Goal: Information Seeking & Learning: Find specific fact

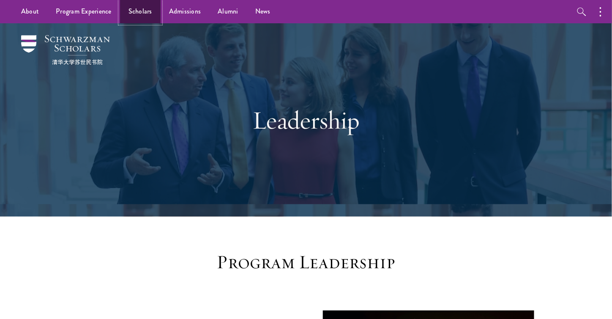
click at [132, 17] on link "Scholars" at bounding box center [140, 11] width 41 height 23
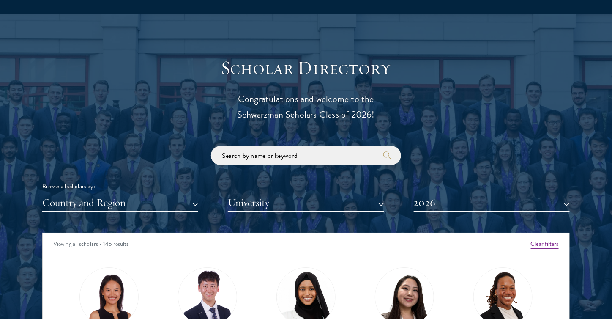
scroll to position [890, 0]
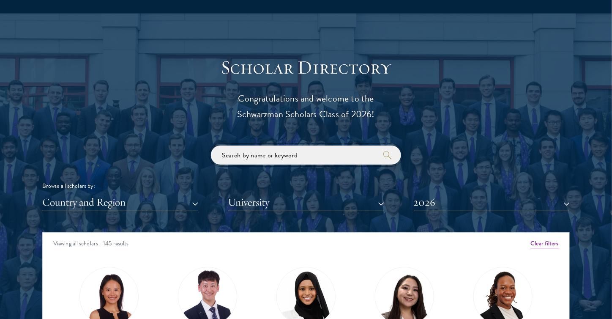
click at [264, 158] on input "search" at bounding box center [306, 154] width 190 height 19
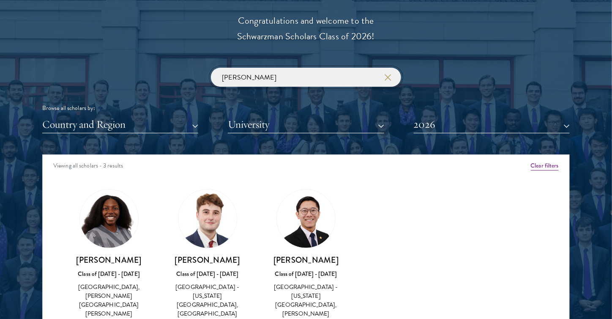
scroll to position [1049, 0]
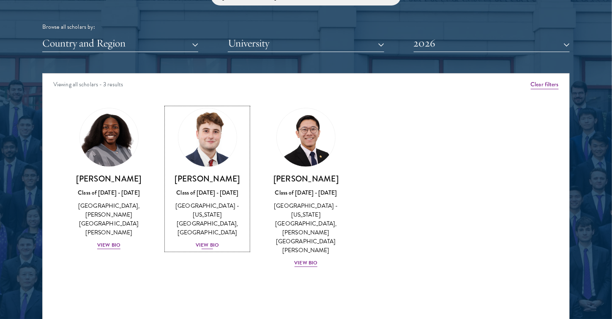
click at [213, 241] on div "View Bio" at bounding box center [207, 245] width 23 height 8
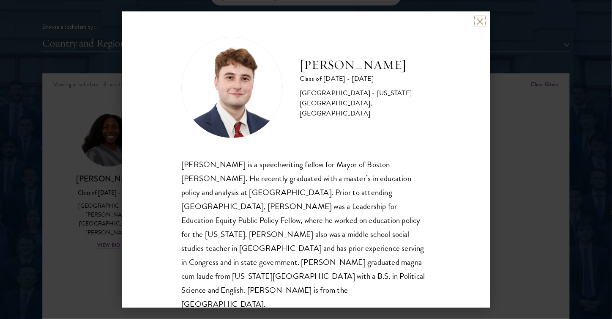
click at [479, 22] on button at bounding box center [479, 21] width 7 height 7
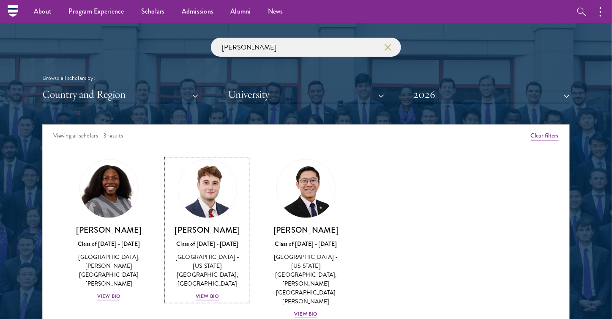
scroll to position [995, 0]
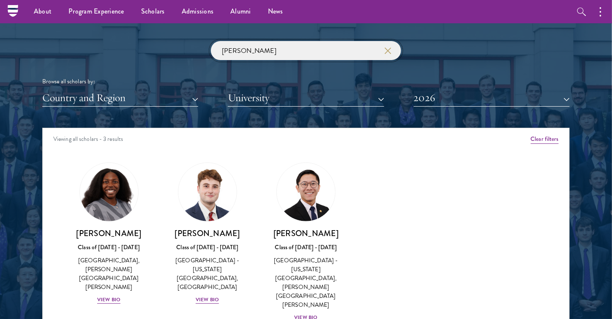
click at [339, 42] on input "[PERSON_NAME]" at bounding box center [306, 50] width 190 height 19
type input "j"
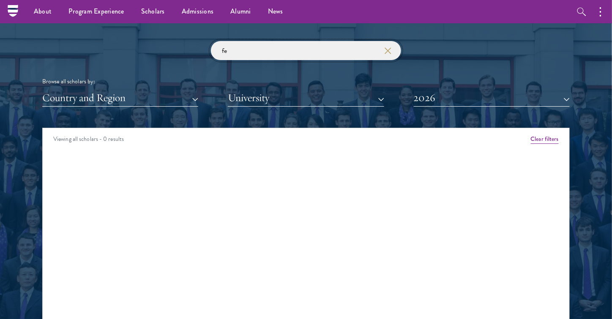
type input "f"
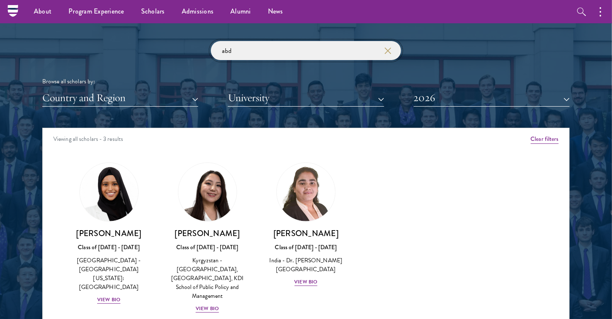
type input "abd"
